Goal: Task Accomplishment & Management: Use online tool/utility

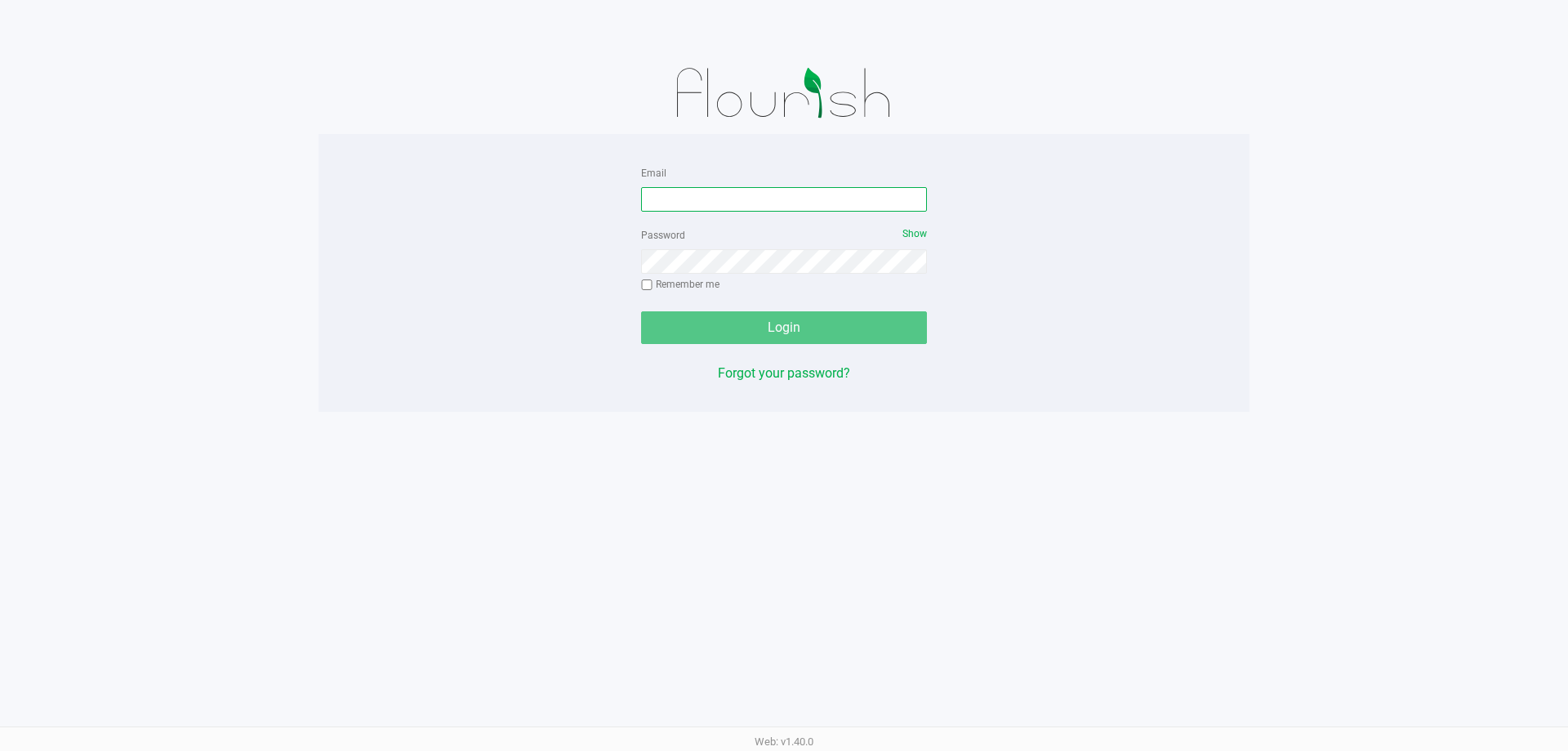
click at [777, 200] on input "Email" at bounding box center [783, 199] width 286 height 24
type input "[EMAIL_ADDRESS][DOMAIN_NAME]"
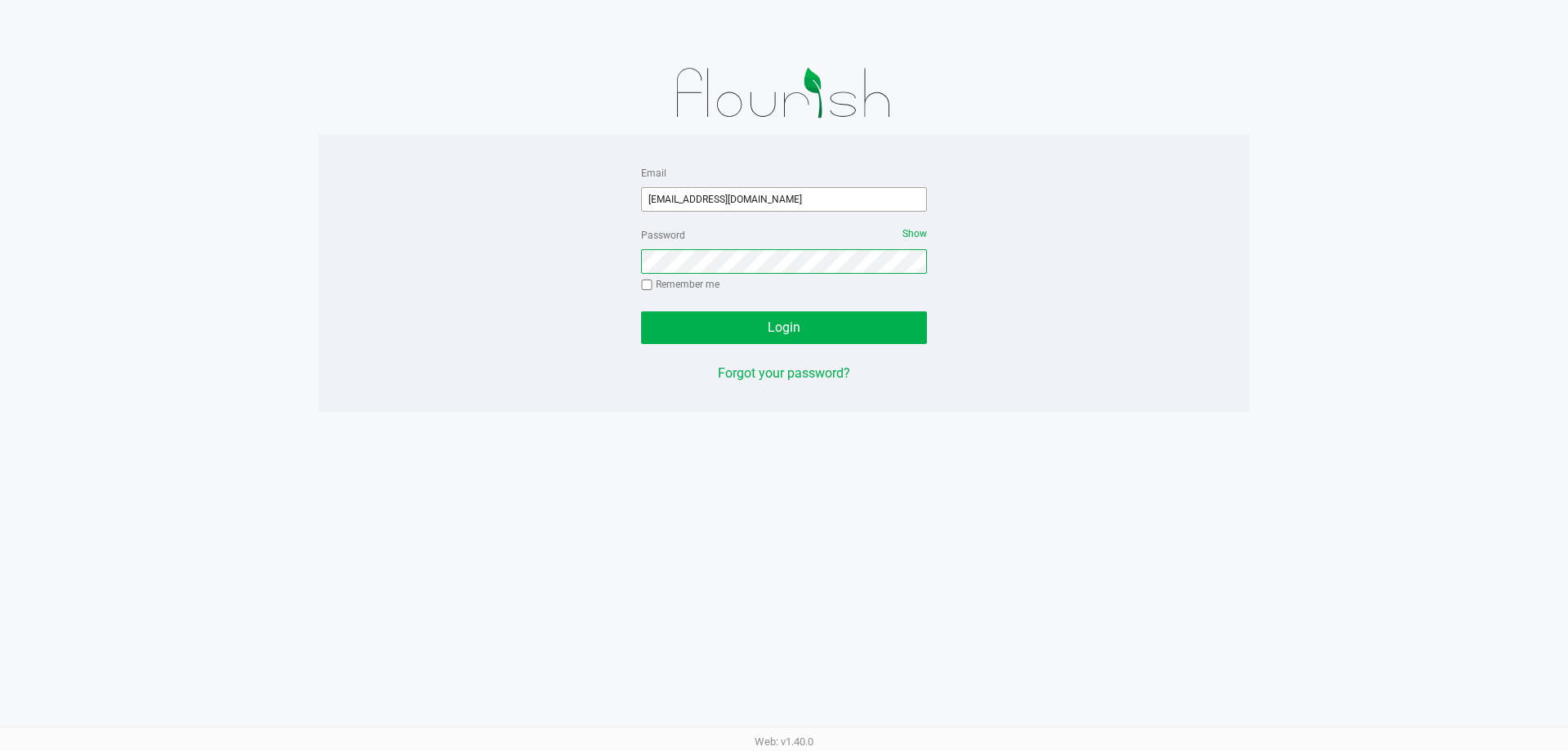
click at [641, 311] on button "Login" at bounding box center [783, 327] width 286 height 32
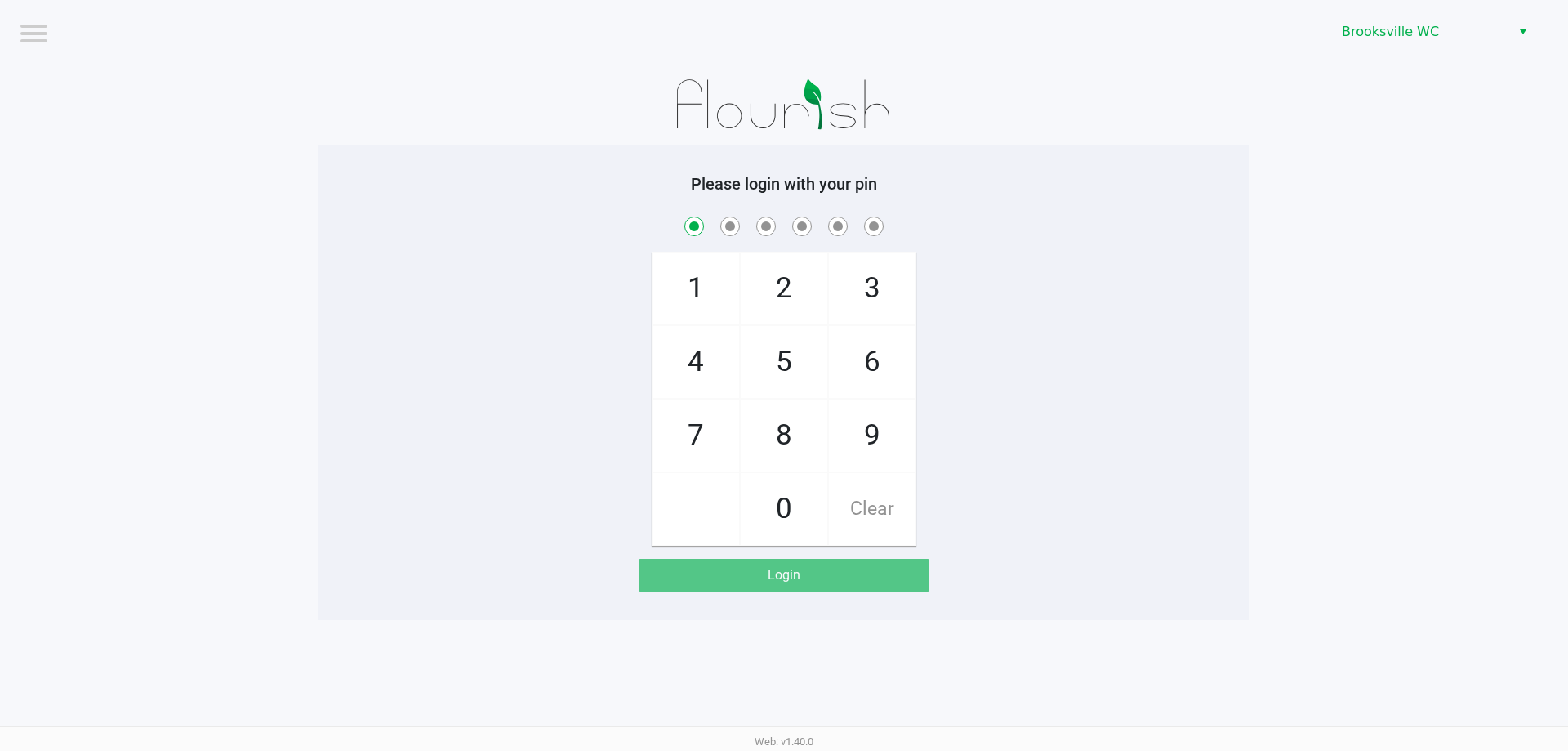
checkbox input "true"
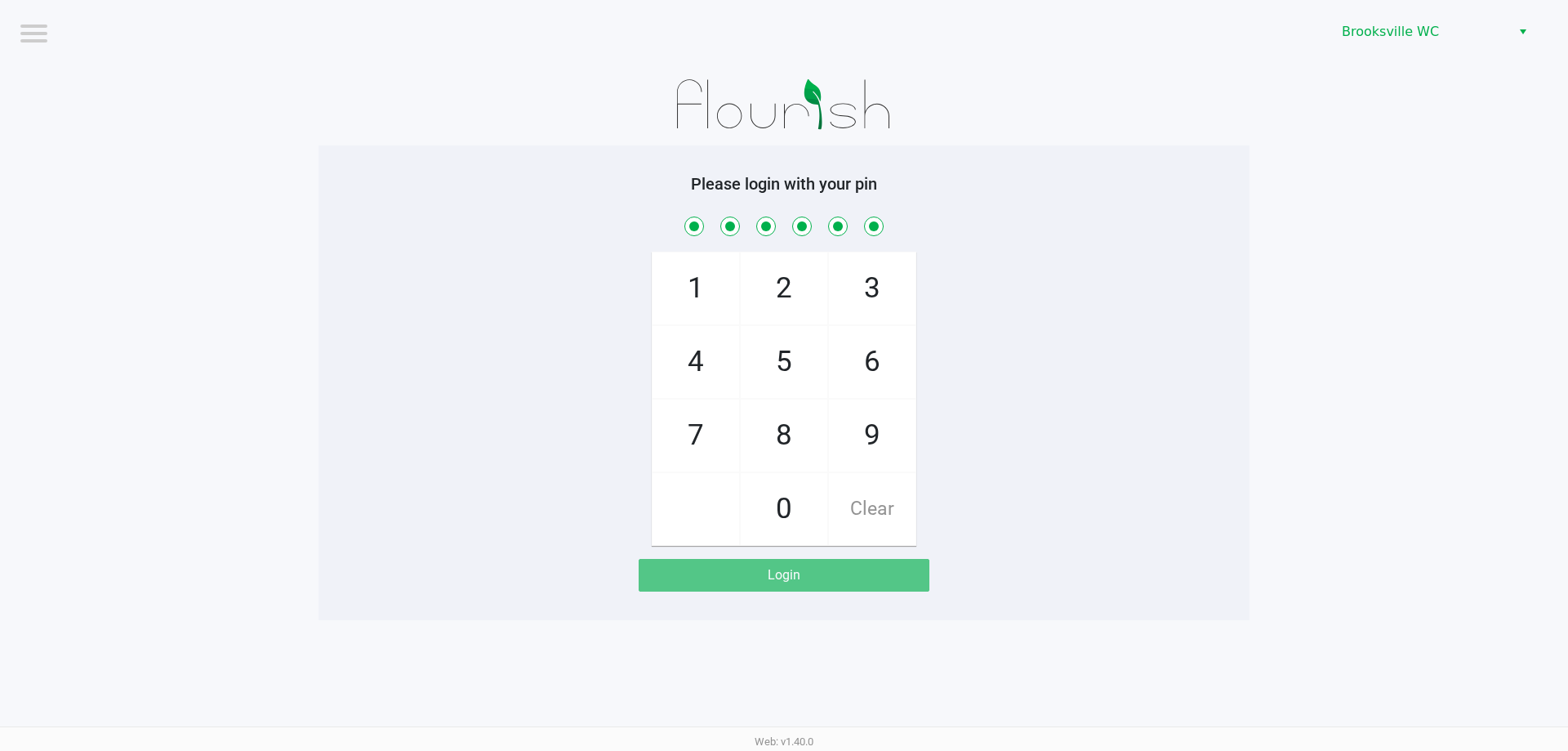
checkbox input "true"
checkbox input "false"
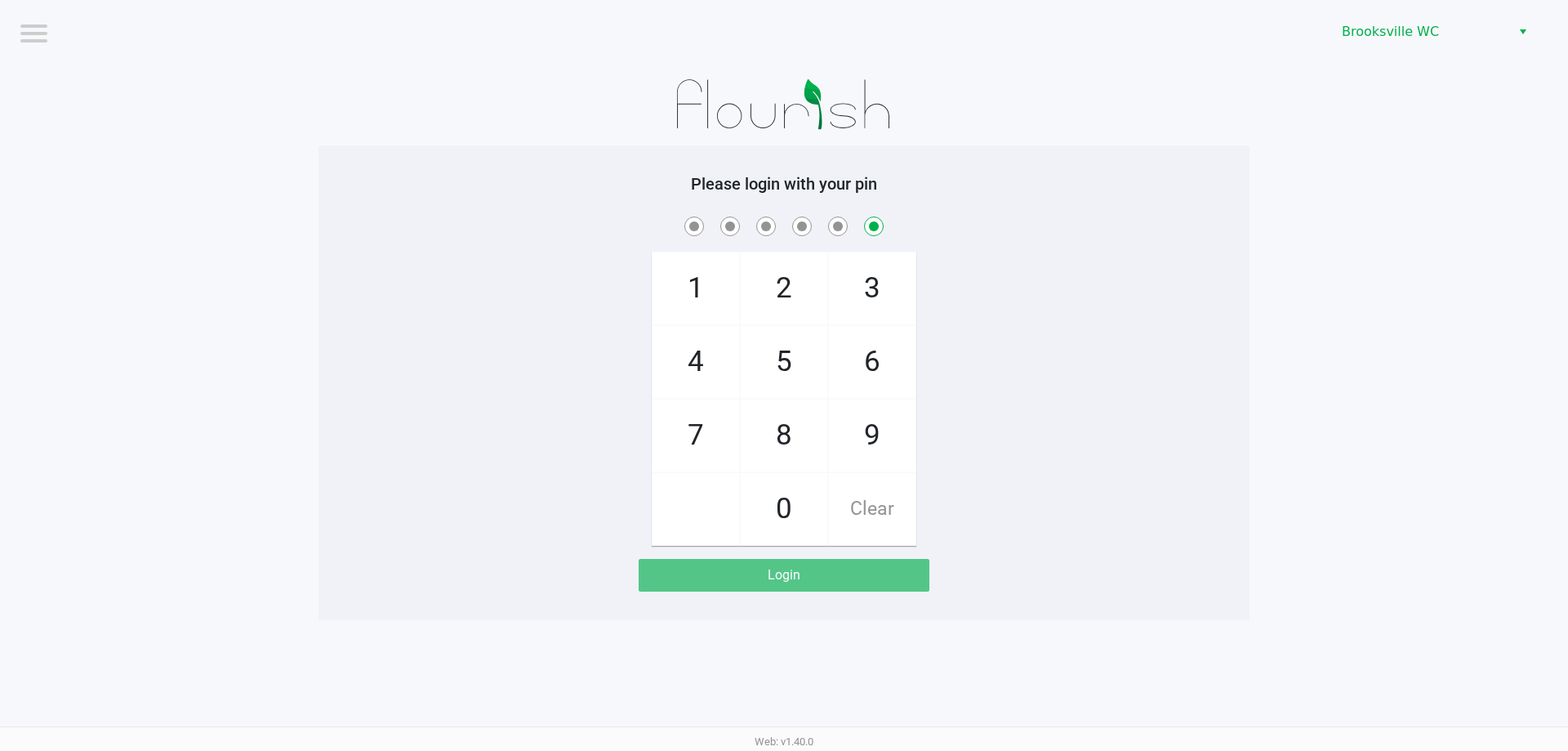
checkbox input "false"
checkbox input "true"
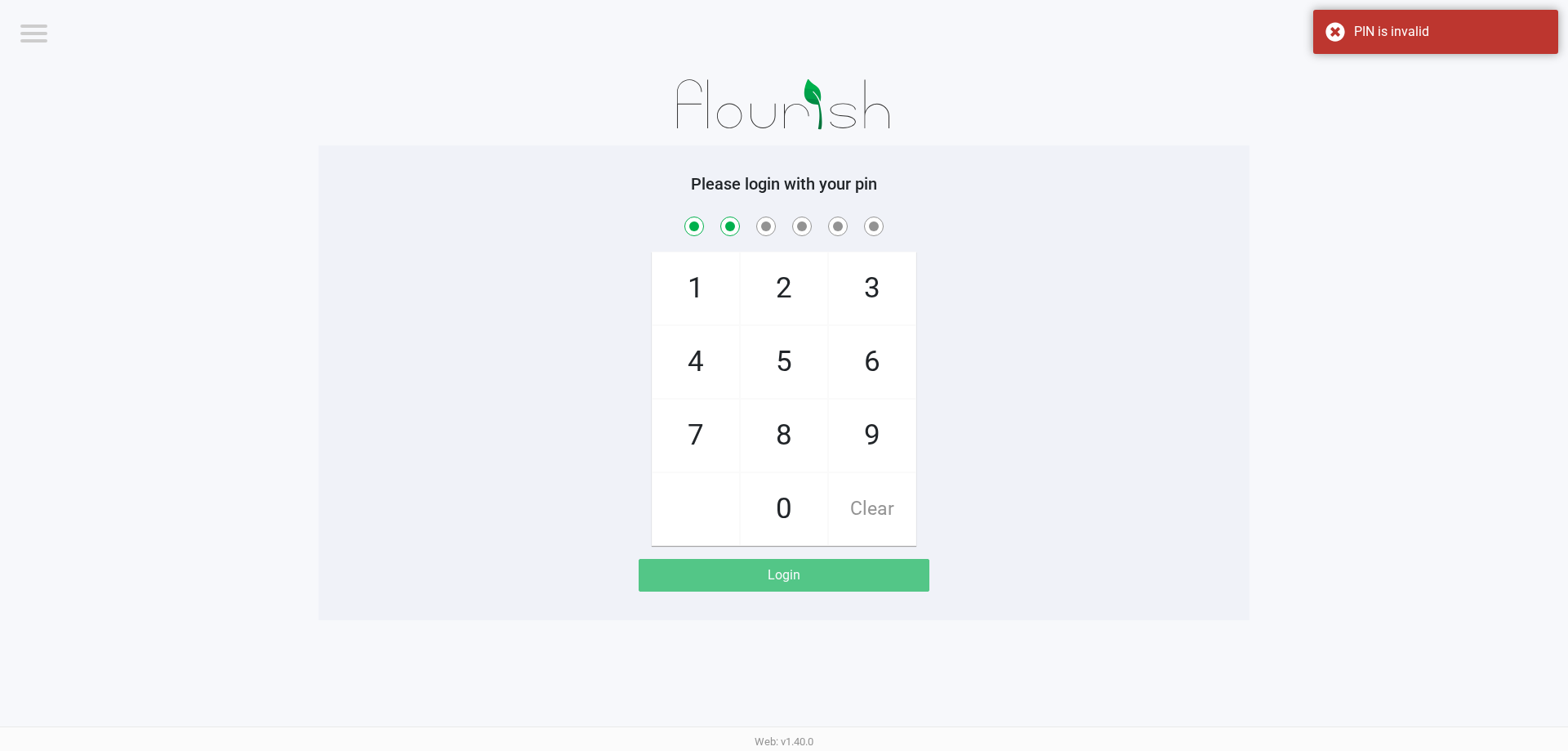
checkbox input "true"
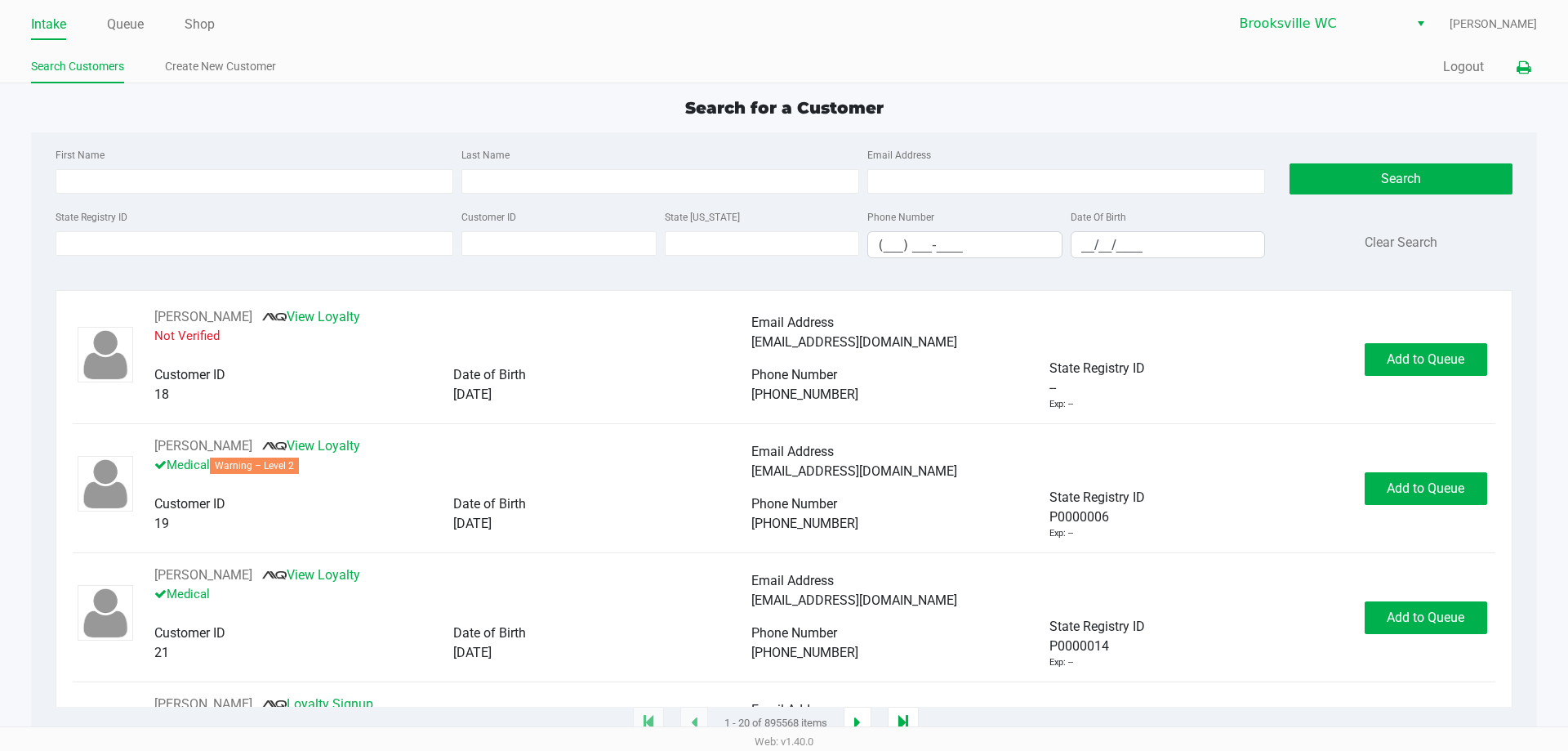
click at [1524, 71] on icon at bounding box center [1523, 68] width 14 height 11
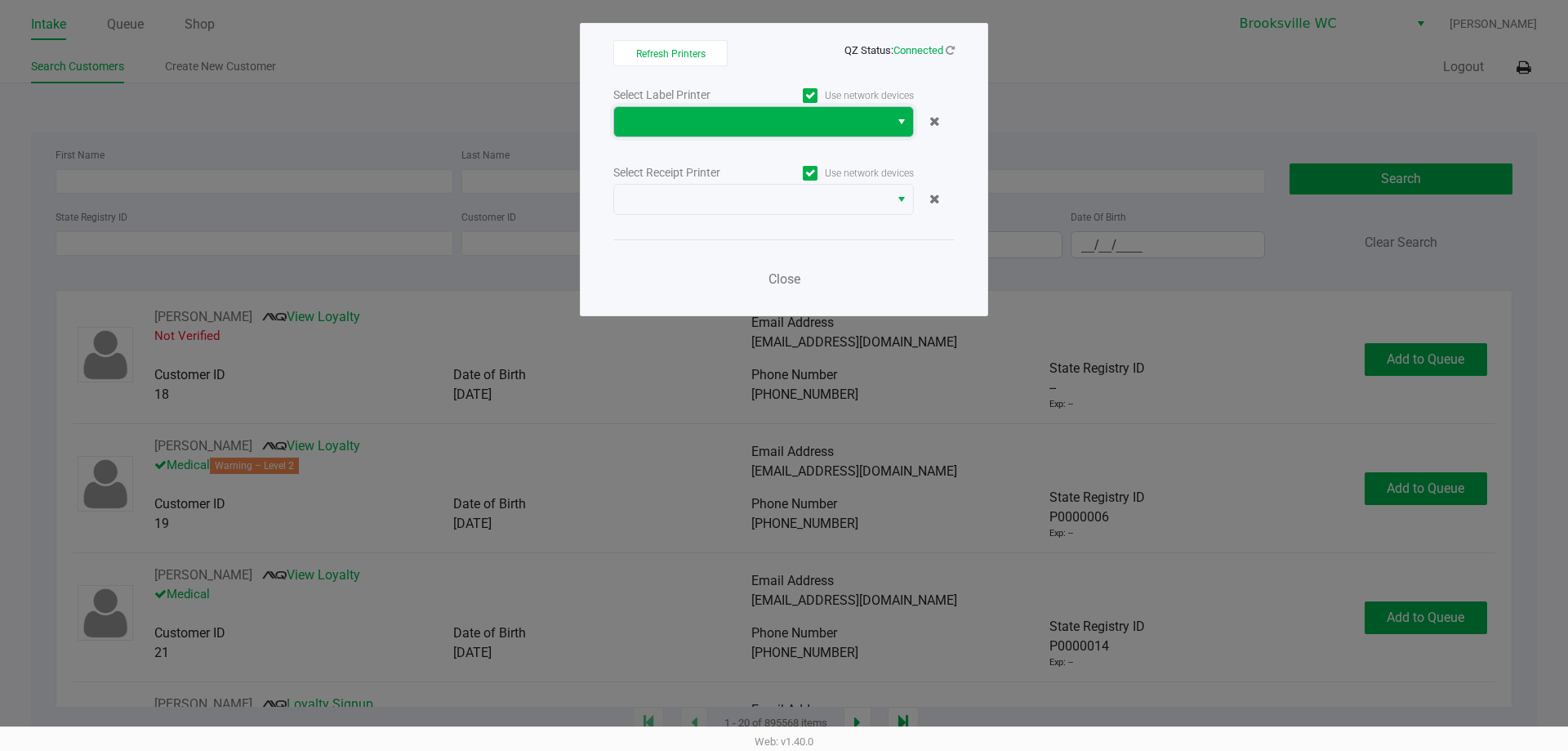
click at [858, 121] on span at bounding box center [752, 121] width 255 height 19
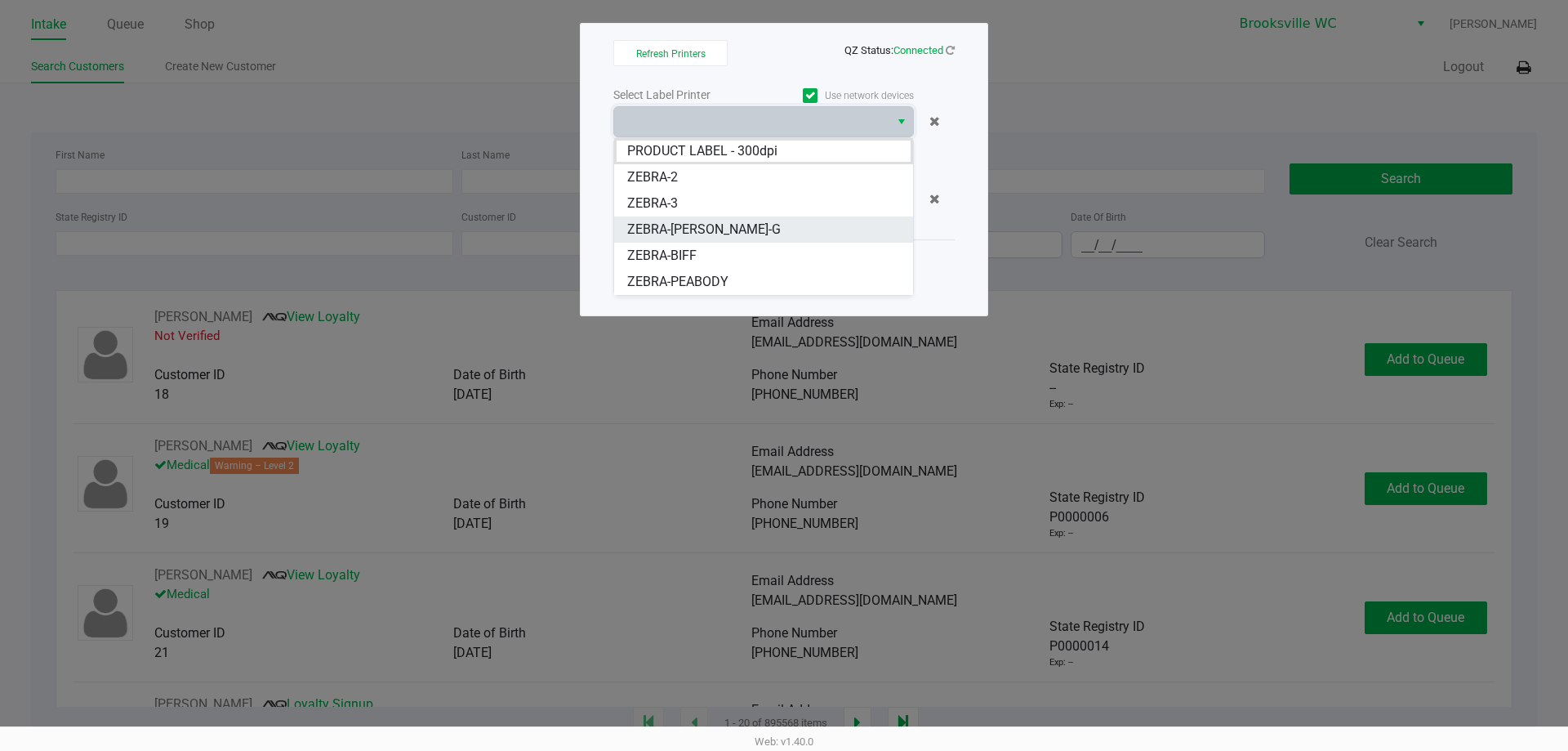
click at [736, 232] on li "ZEBRA-[PERSON_NAME]-G" at bounding box center [763, 230] width 299 height 26
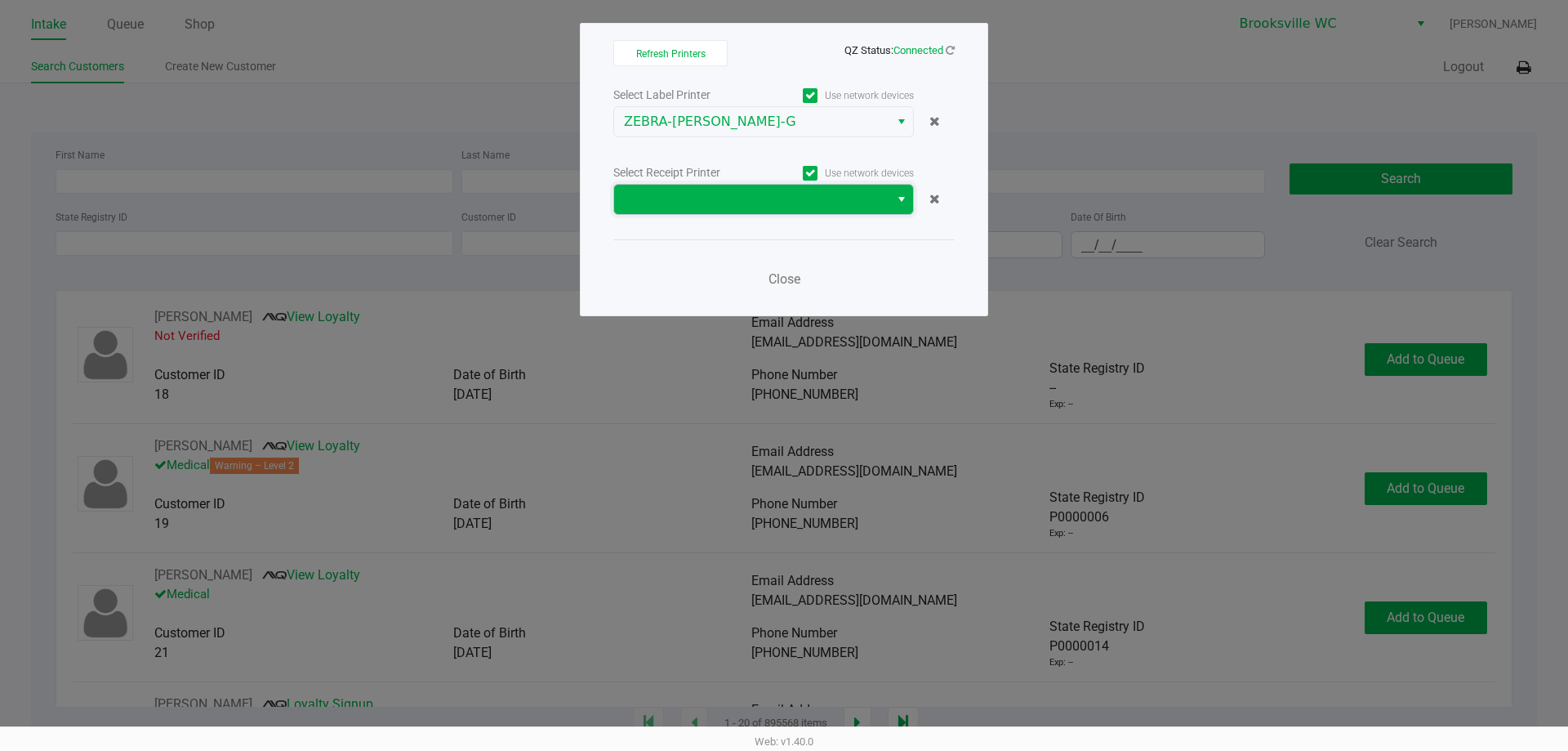
click at [736, 197] on span at bounding box center [752, 199] width 255 height 19
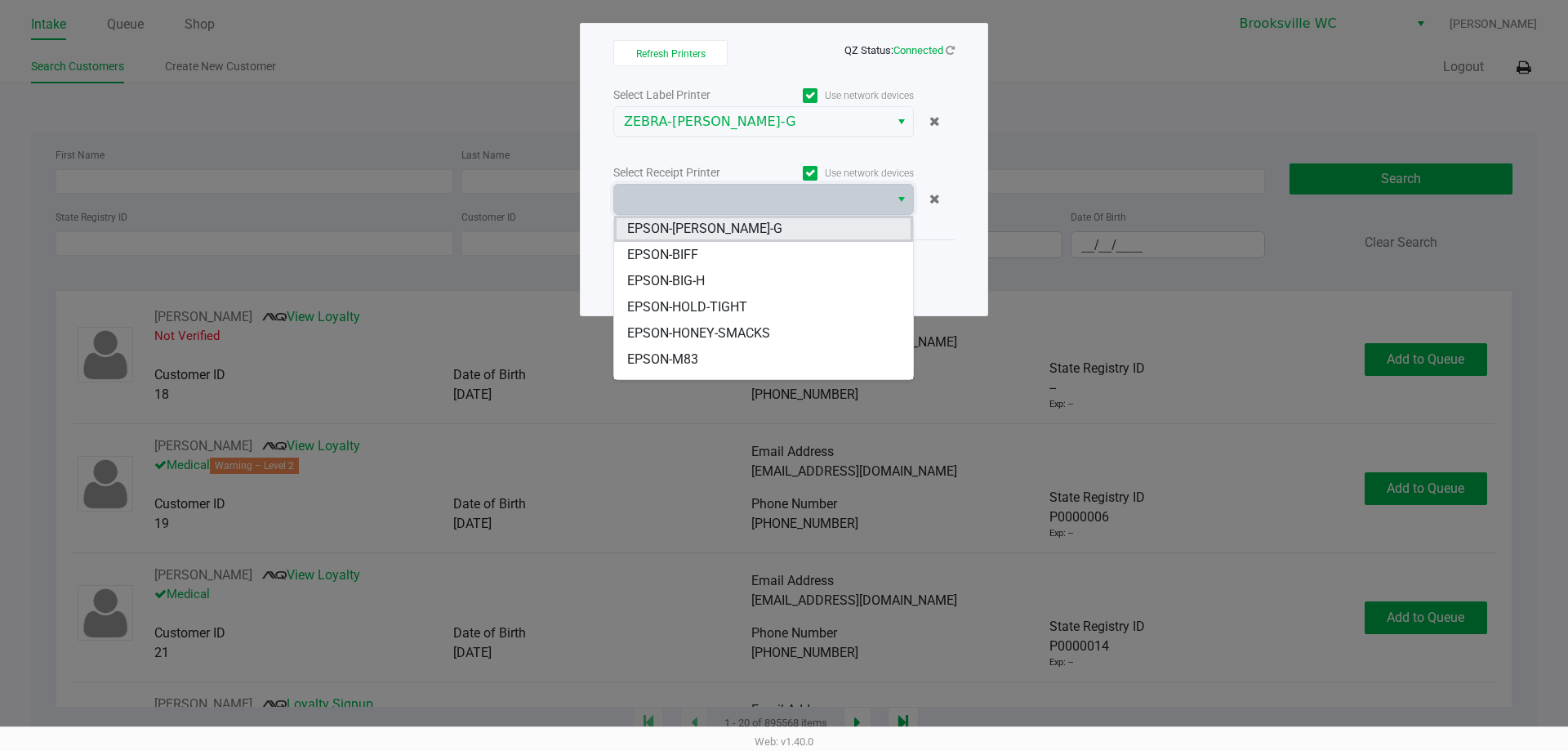
click at [738, 224] on li "EPSON-[PERSON_NAME]-G" at bounding box center [763, 229] width 299 height 26
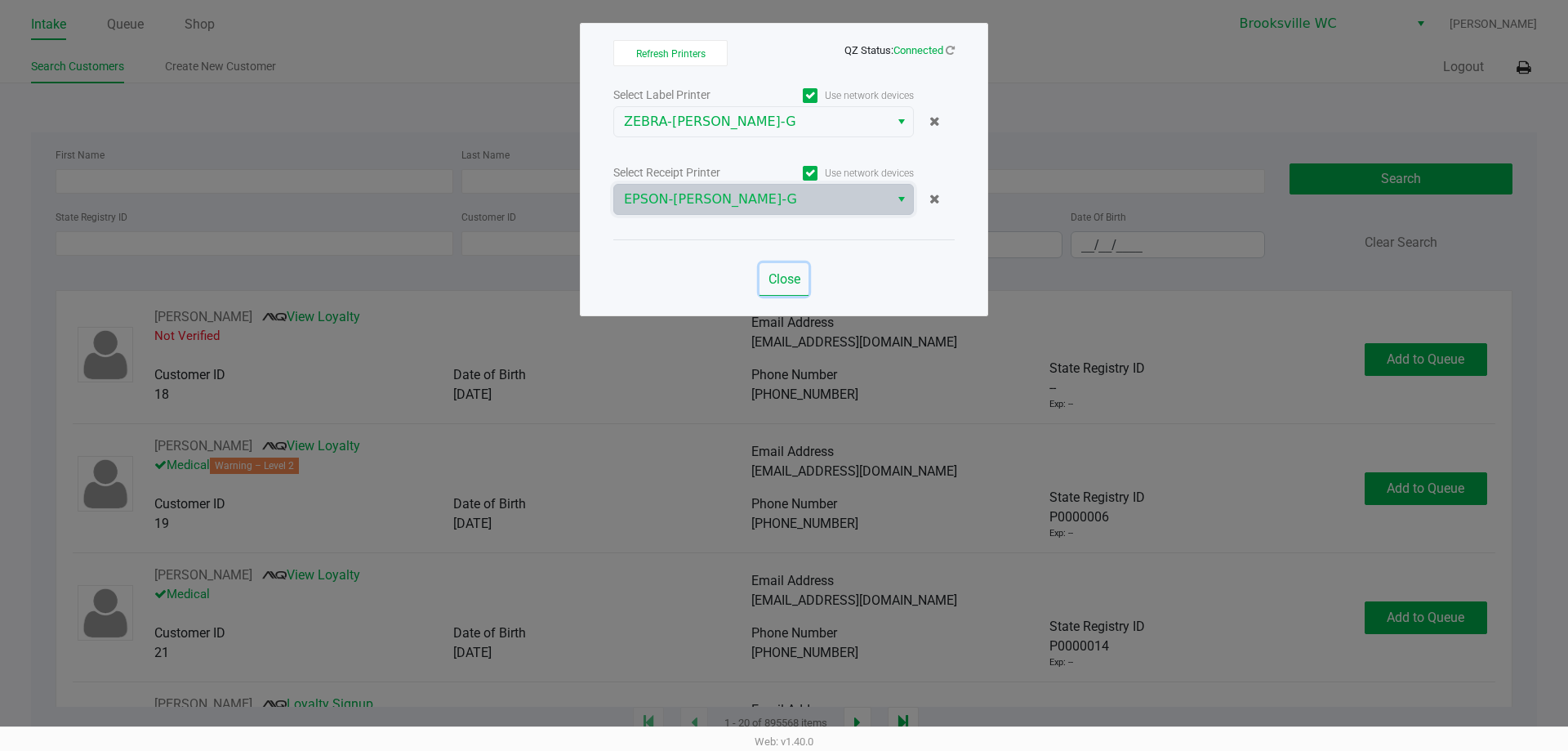
click at [769, 284] on span "Close" at bounding box center [784, 279] width 31 height 16
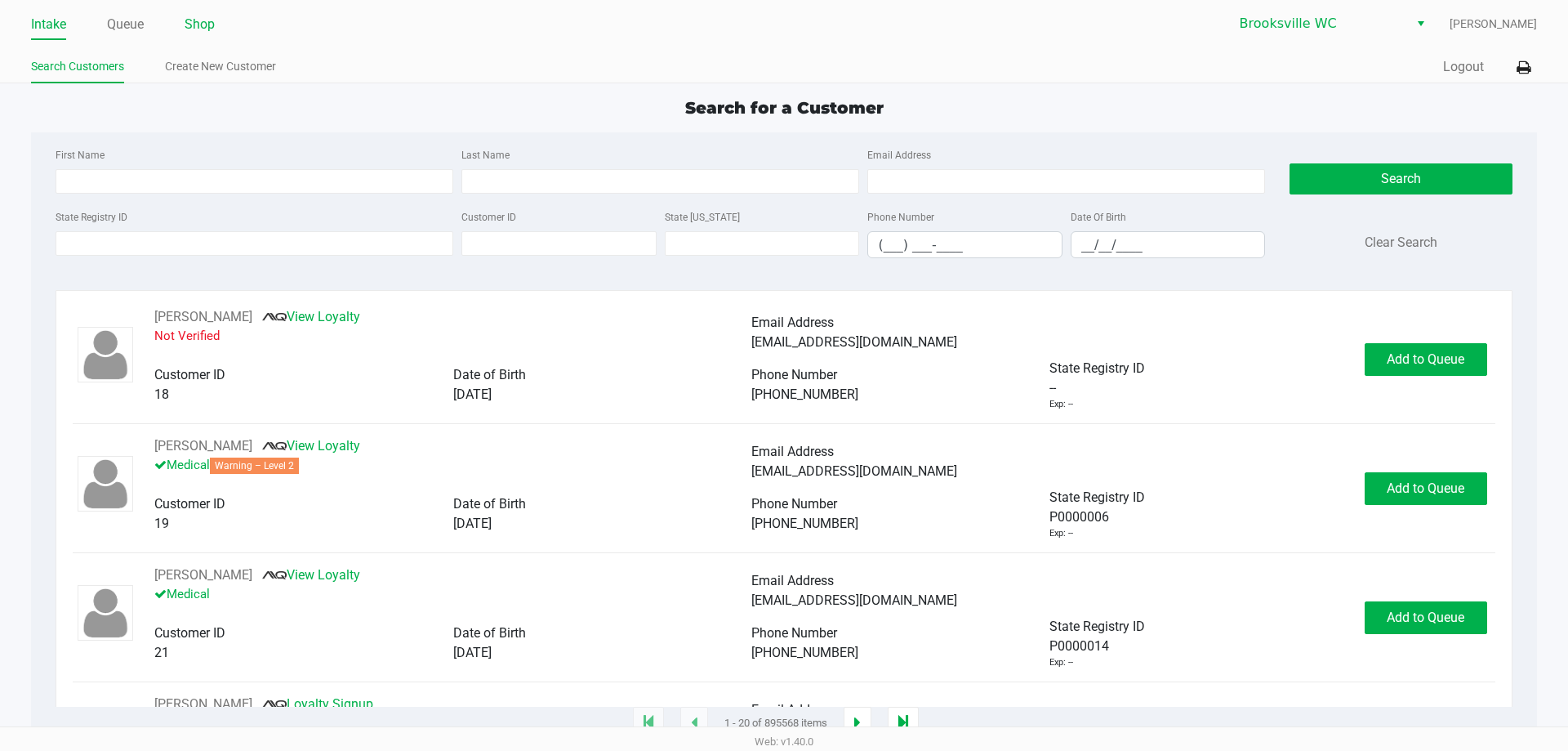
click at [203, 26] on link "Shop" at bounding box center [199, 24] width 31 height 23
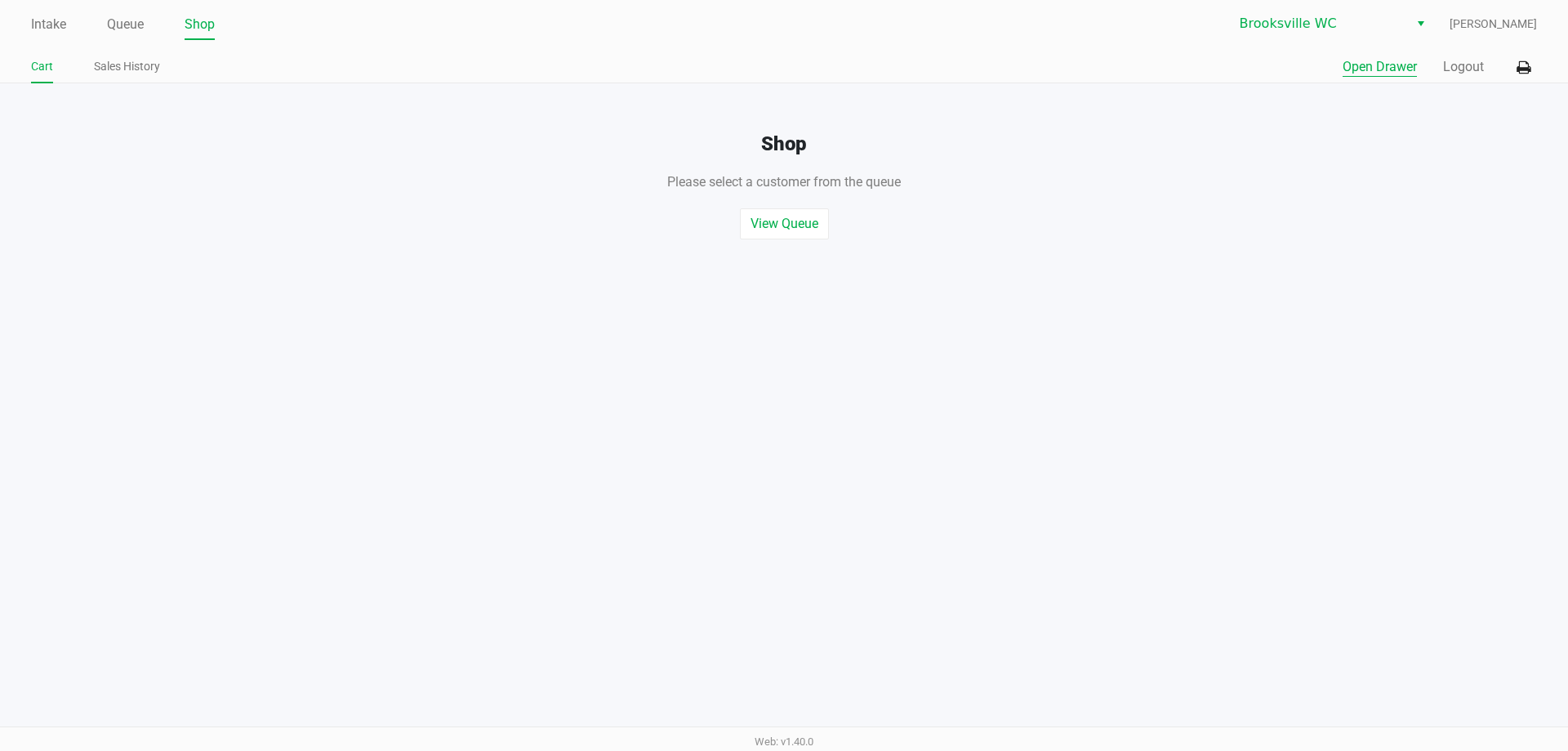
click at [1378, 73] on button "Open Drawer" at bounding box center [1379, 67] width 74 height 19
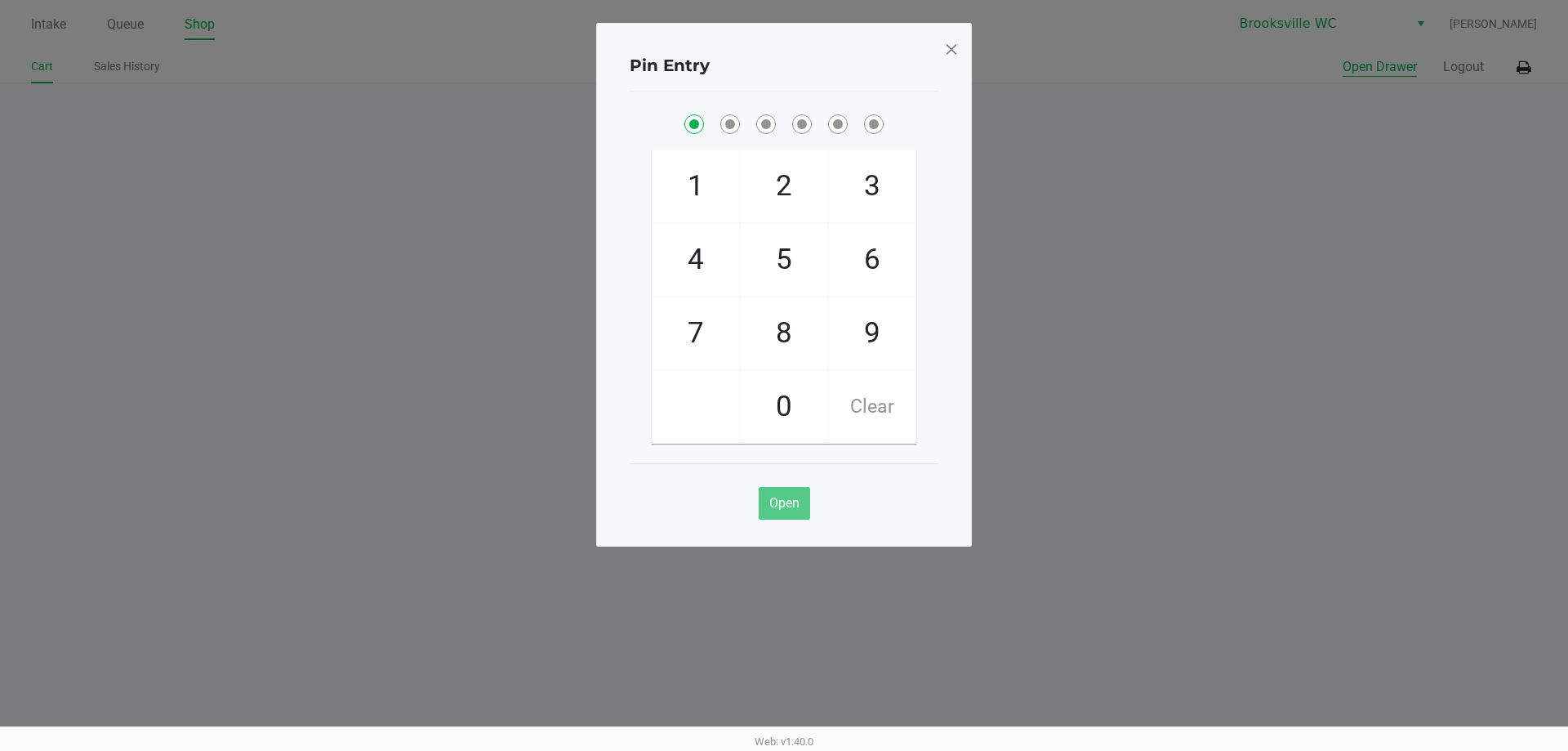
checkbox input "true"
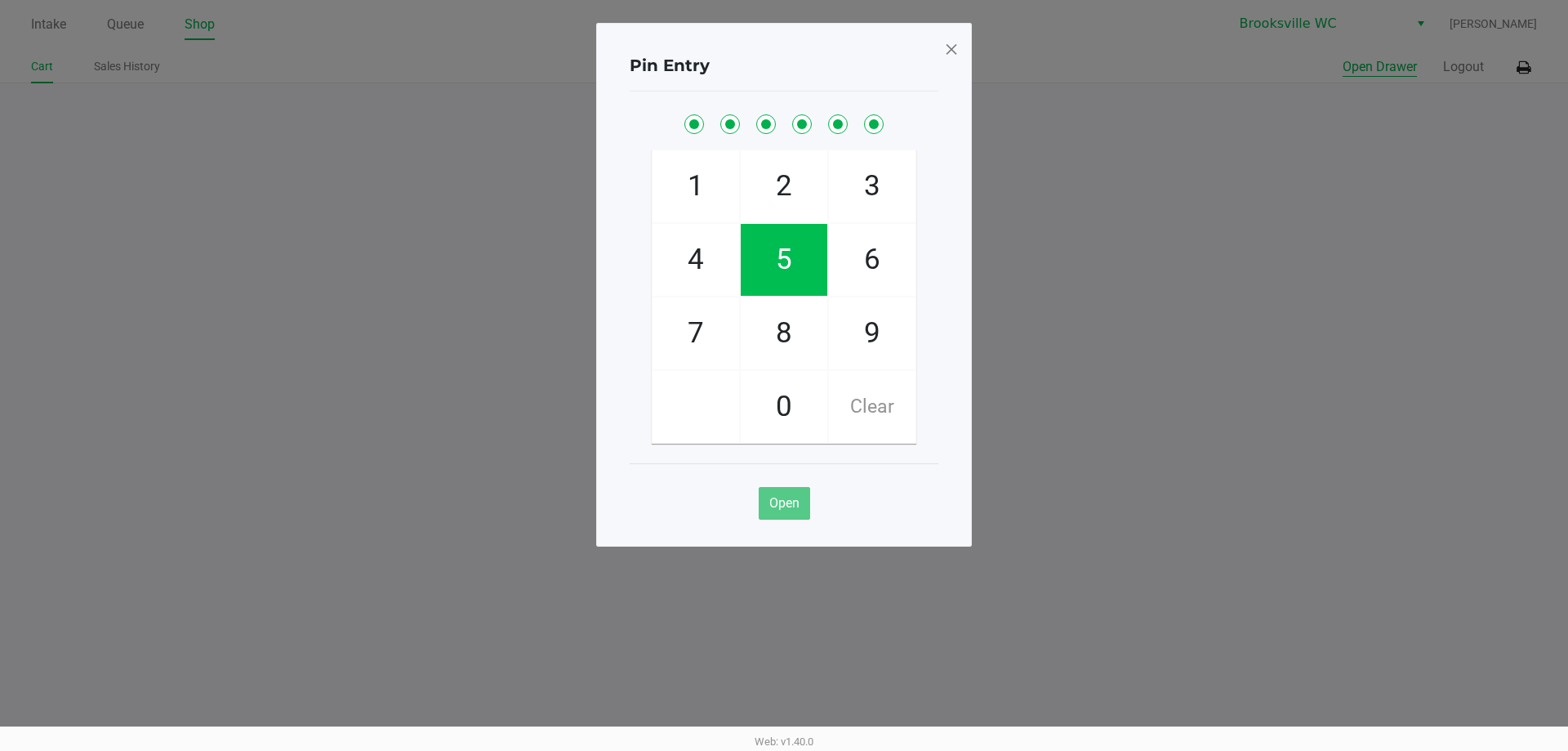
checkbox input "true"
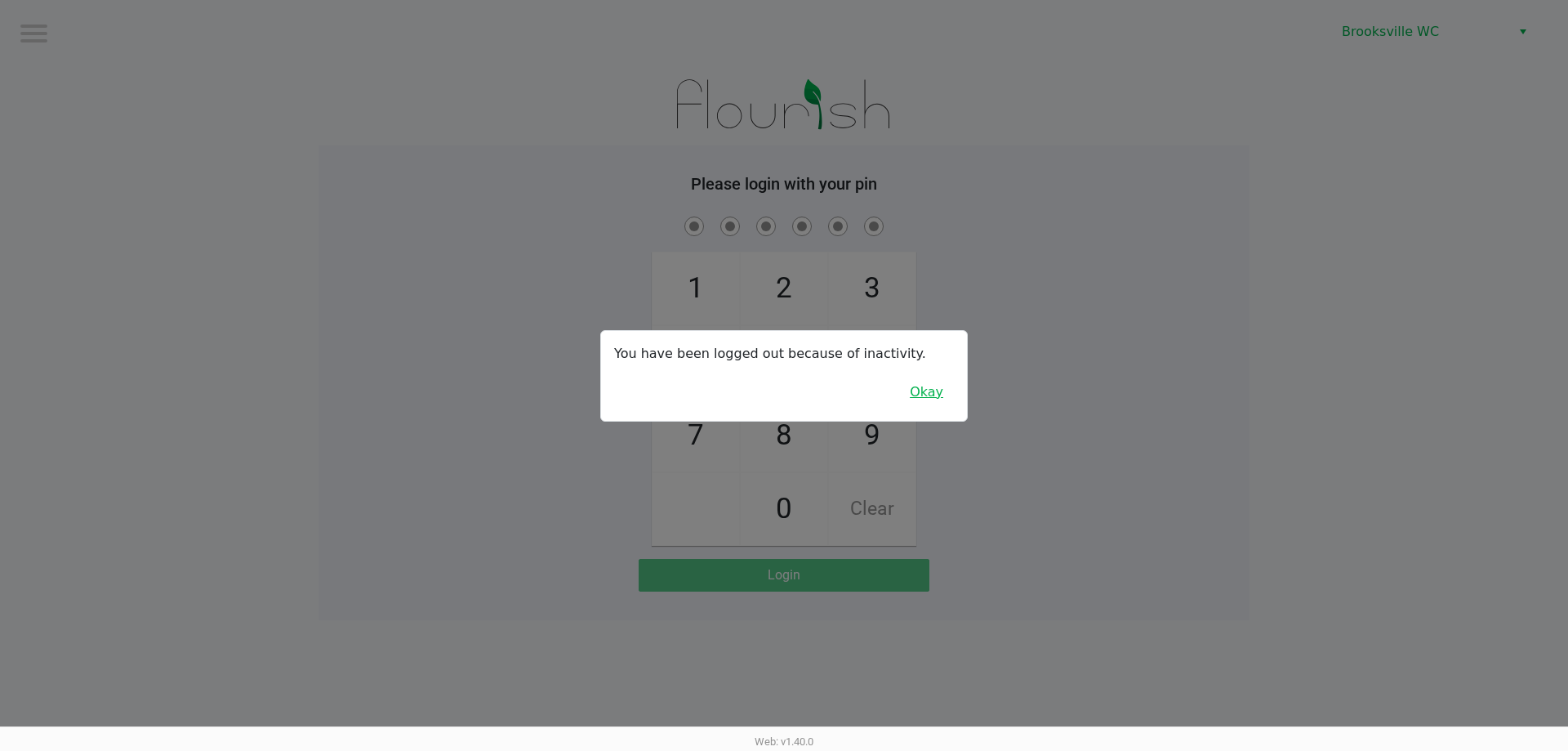
click at [942, 398] on button "Okay" at bounding box center [926, 393] width 55 height 31
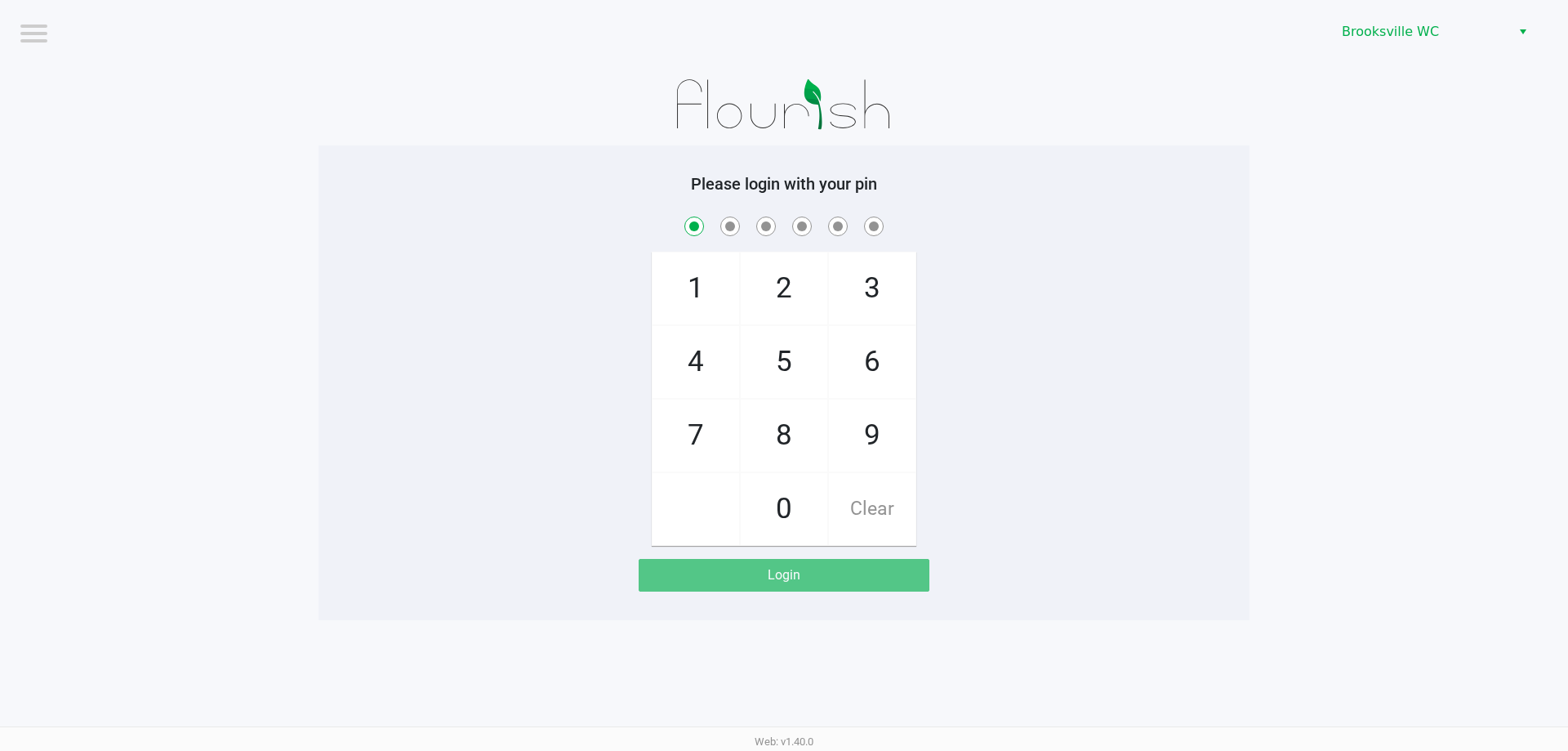
checkbox input "true"
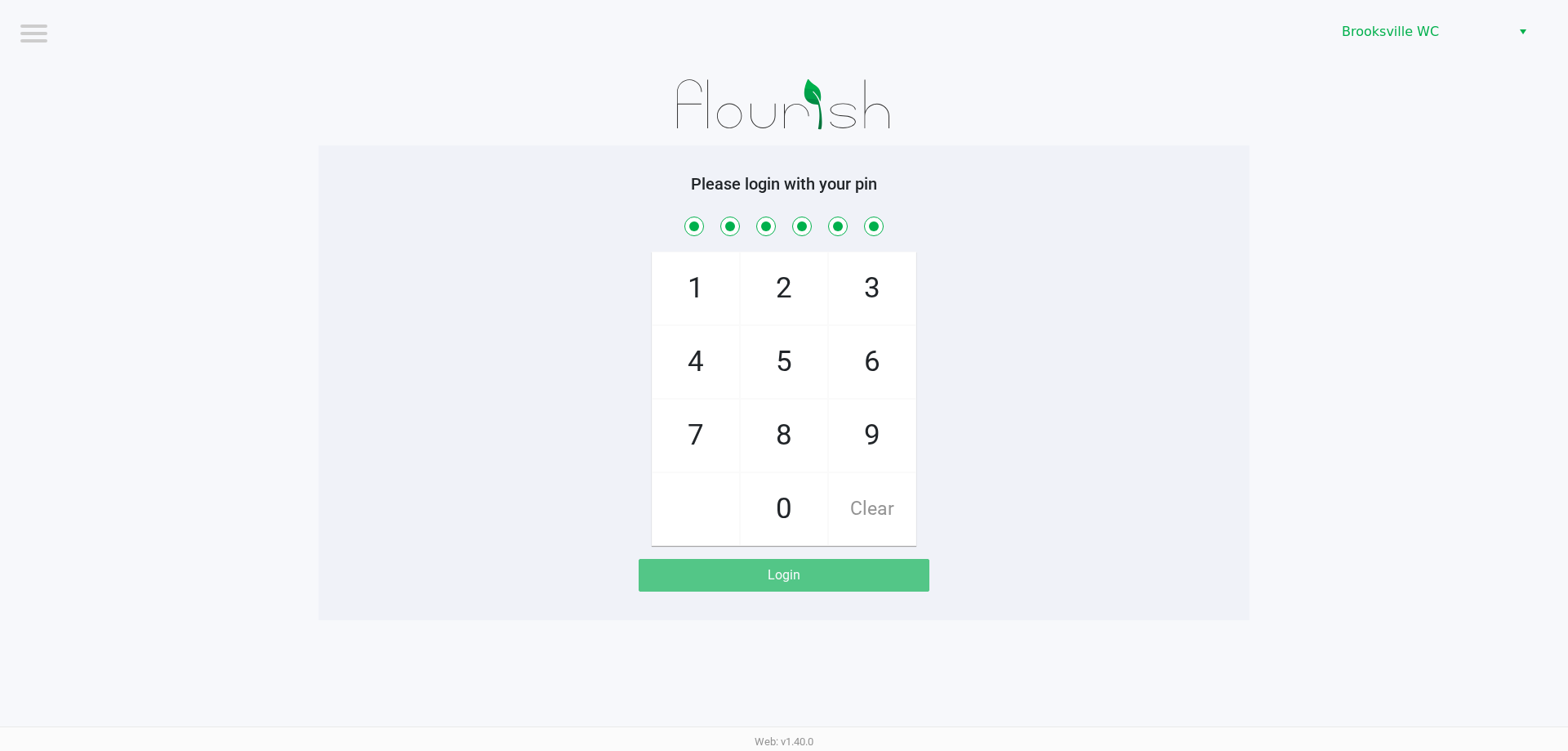
checkbox input "true"
